Goal: Task Accomplishment & Management: Complete application form

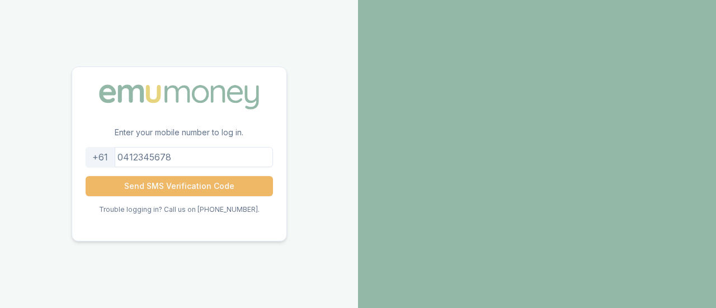
click at [174, 187] on button "Send SMS Verification Code" at bounding box center [179, 186] width 187 height 20
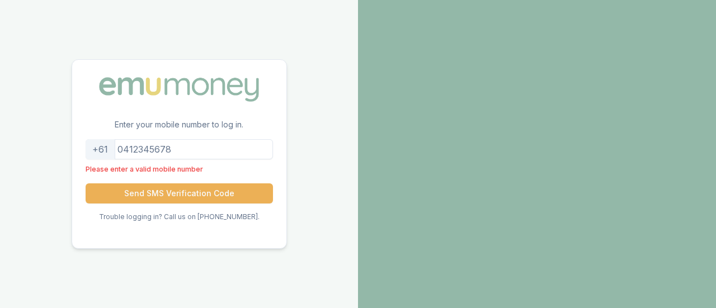
drag, startPoint x: 189, startPoint y: 150, endPoint x: 101, endPoint y: 150, distance: 88.4
click at [101, 150] on div "+61" at bounding box center [179, 149] width 187 height 20
type input "0434521187"
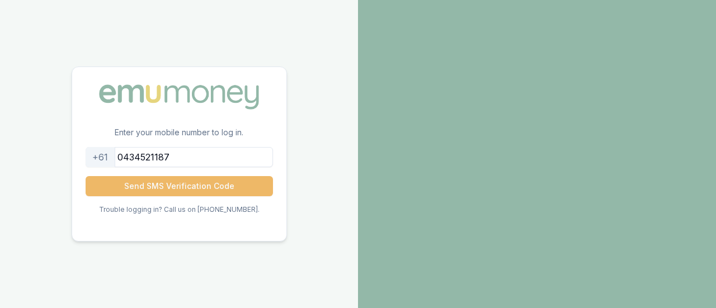
click at [161, 195] on button "Send SMS Verification Code" at bounding box center [179, 186] width 187 height 20
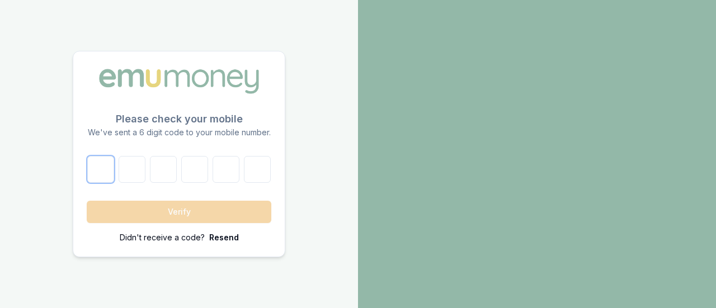
click at [96, 166] on input "number" at bounding box center [100, 169] width 27 height 27
type input "3"
type input "4"
type input "8"
type input "6"
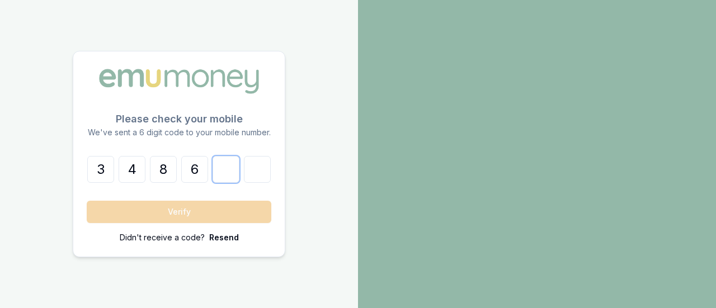
type input "0"
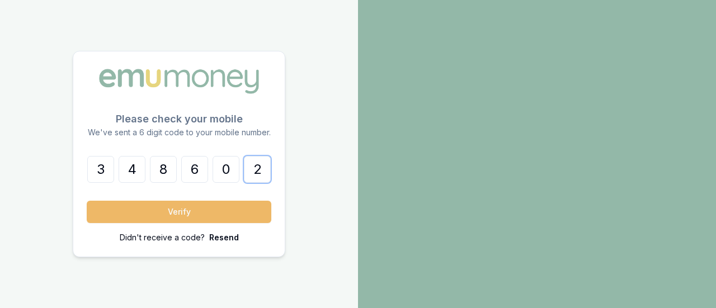
type input "2"
click at [176, 218] on button "Verify" at bounding box center [179, 212] width 185 height 22
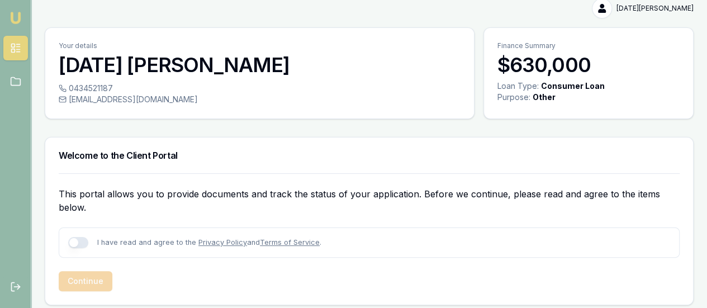
scroll to position [16, 0]
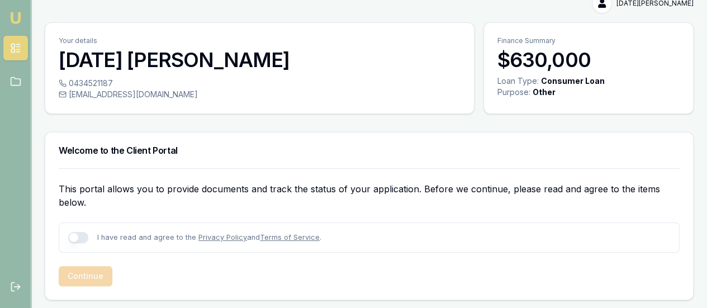
click at [78, 237] on button "button" at bounding box center [78, 237] width 20 height 11
checkbox input "true"
click at [84, 272] on button "Continue" at bounding box center [86, 276] width 54 height 20
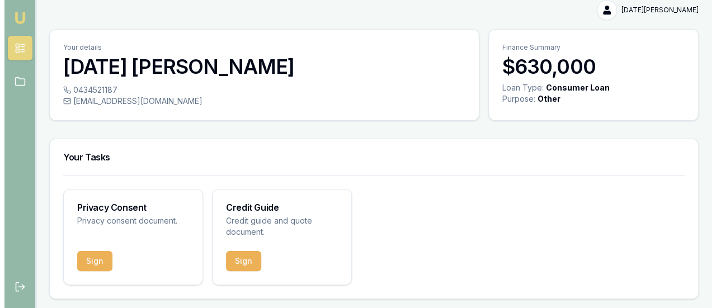
scroll to position [8, 0]
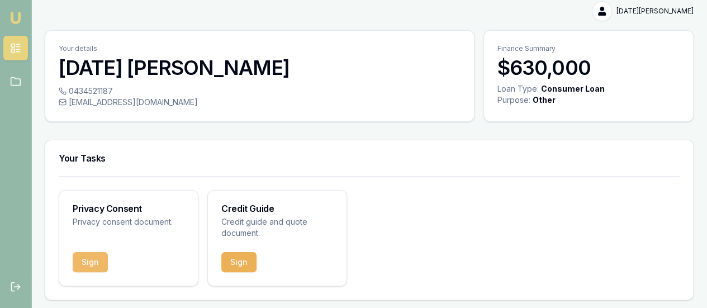
click at [85, 254] on button "Sign" at bounding box center [90, 262] width 35 height 20
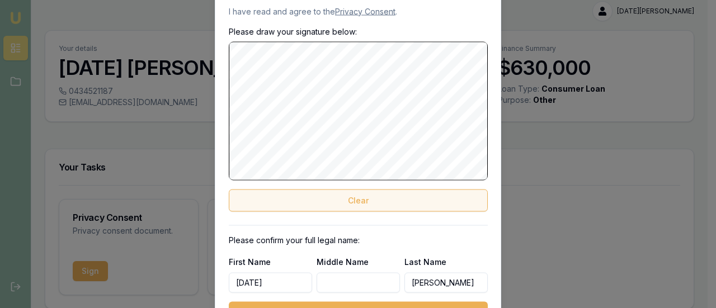
click at [389, 205] on button "Clear" at bounding box center [358, 200] width 259 height 22
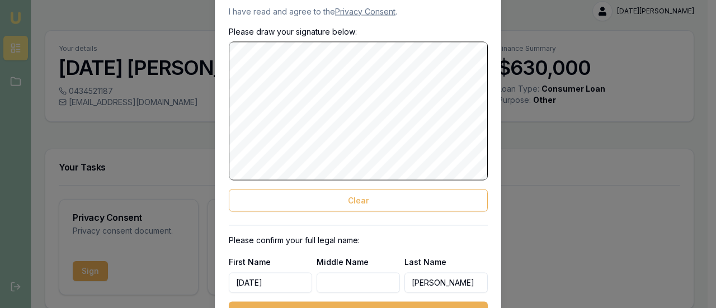
click at [271, 182] on div "Please draw your signature below: Clear" at bounding box center [358, 119] width 259 height 186
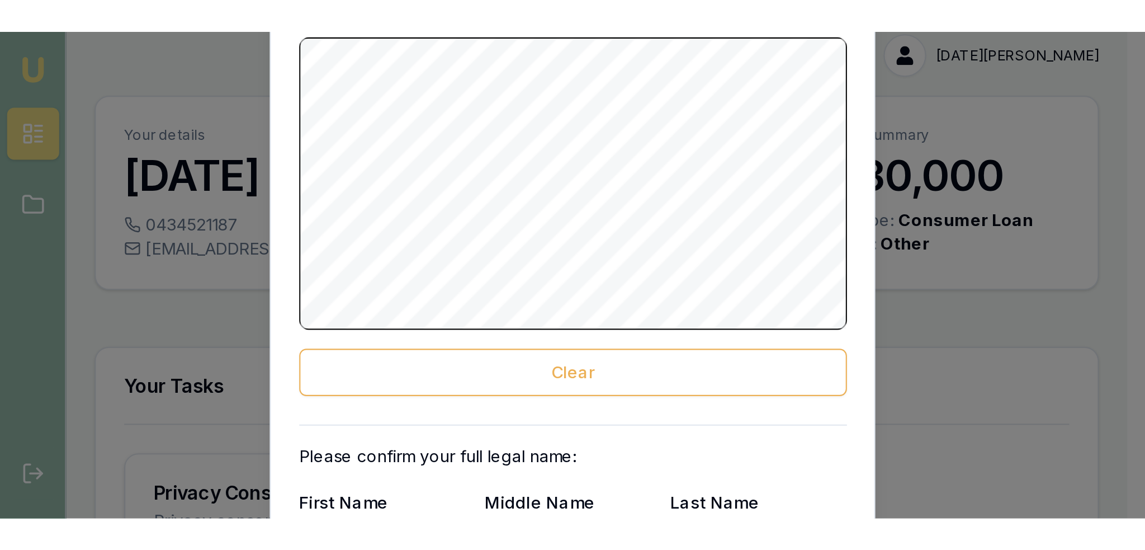
scroll to position [0, 0]
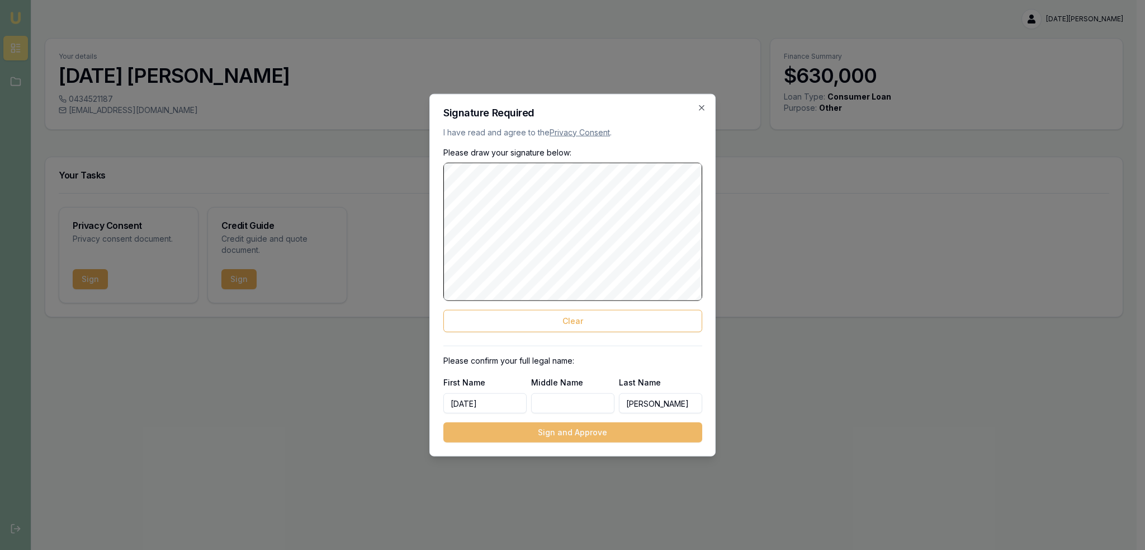
click at [621, 308] on button "Sign and Approve" at bounding box center [572, 432] width 259 height 20
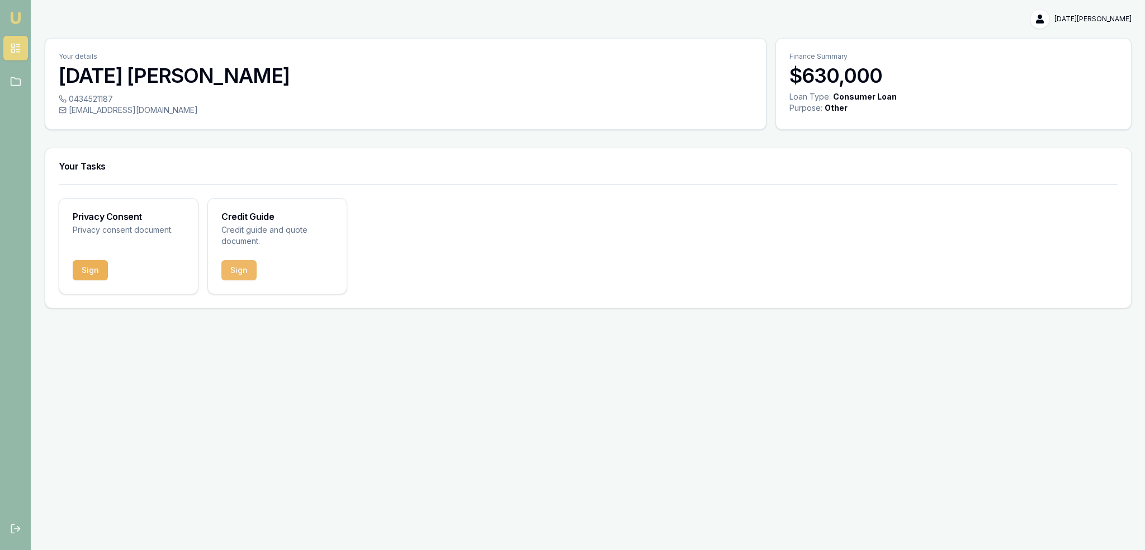
click at [246, 268] on button "Sign" at bounding box center [238, 270] width 35 height 20
click at [85, 271] on button "Sign" at bounding box center [90, 270] width 35 height 20
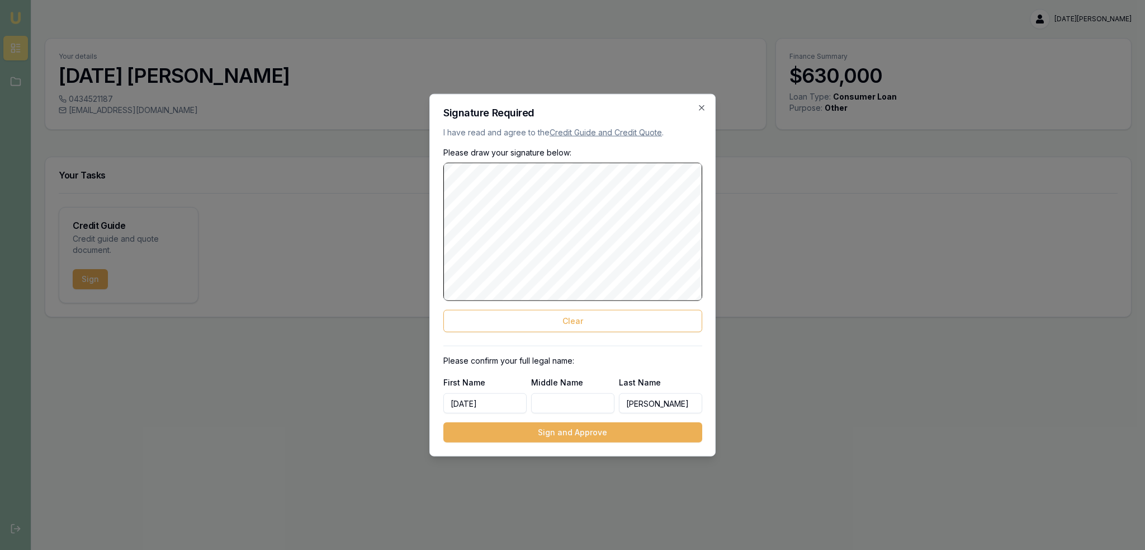
click at [619, 156] on div "Please draw your signature below: Clear" at bounding box center [572, 240] width 259 height 186
click at [601, 308] on button "Sign and Approve" at bounding box center [572, 432] width 259 height 20
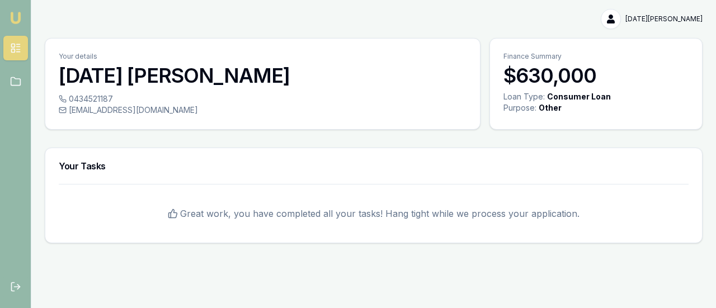
drag, startPoint x: 18, startPoint y: 78, endPoint x: 37, endPoint y: 68, distance: 21.3
click at [18, 78] on icon at bounding box center [15, 81] width 11 height 11
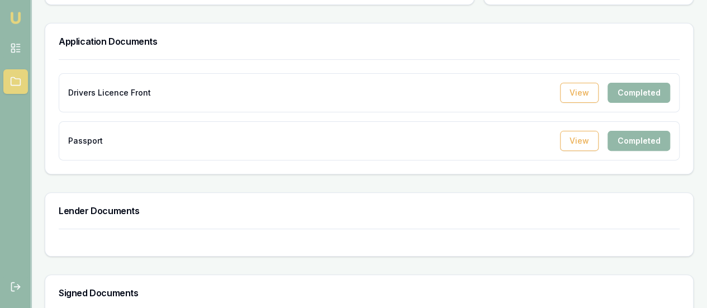
scroll to position [25, 0]
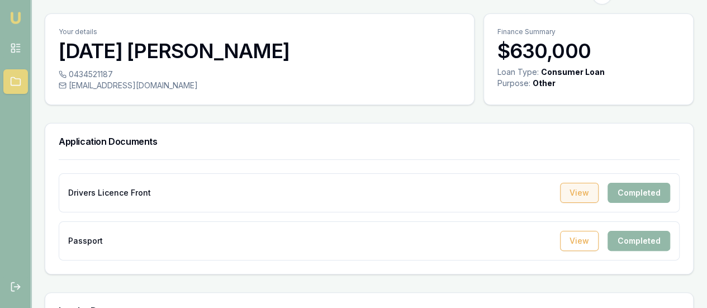
click at [568, 190] on button "View" at bounding box center [579, 193] width 39 height 20
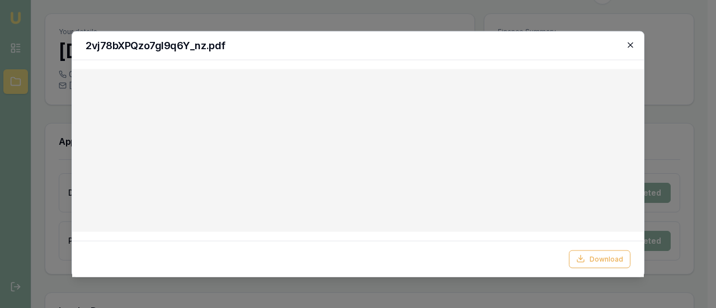
click at [632, 46] on icon "button" at bounding box center [629, 44] width 5 height 5
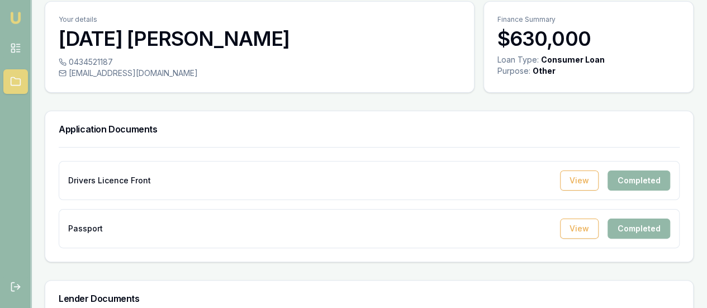
scroll to position [0, 0]
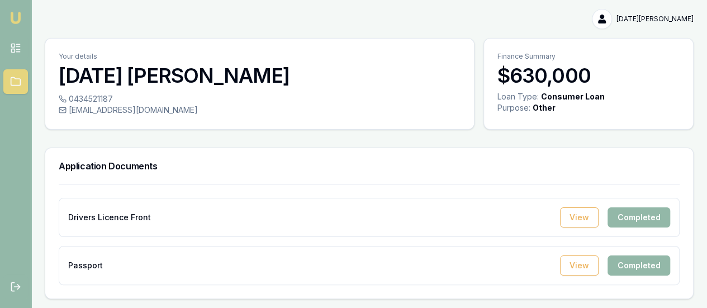
click at [655, 14] on html "Emu Broker Kartik patel Toggle Menu Your details Kartik patel 0434521187 kartik…" at bounding box center [353, 154] width 707 height 308
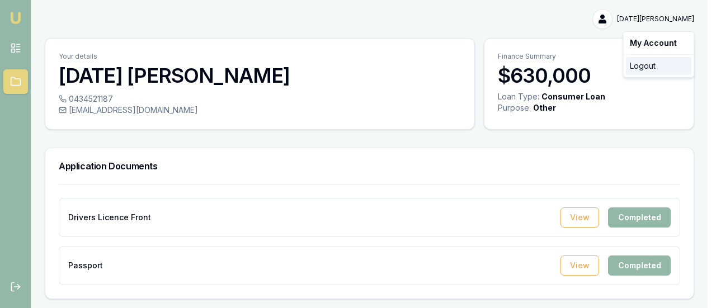
click at [629, 65] on div "Logout" at bounding box center [658, 66] width 66 height 18
